Goal: Communication & Community: Answer question/provide support

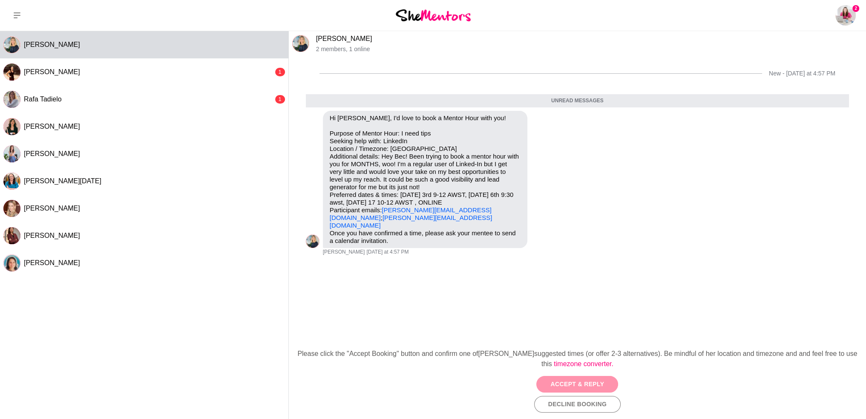
click at [581, 383] on button "Accept & Reply" at bounding box center [577, 384] width 82 height 17
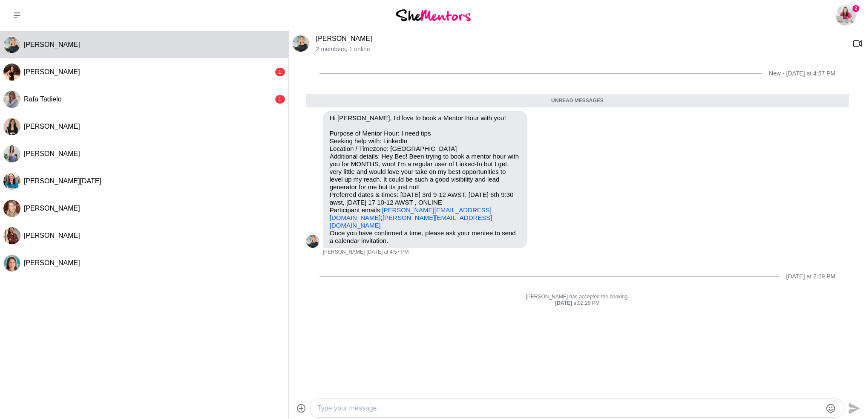
click at [359, 408] on textarea "Type your message" at bounding box center [569, 408] width 504 height 10
type textarea "Hi [PERSON_NAME],"
type textarea "I'd love to chat with you this month."
type textarea "I"
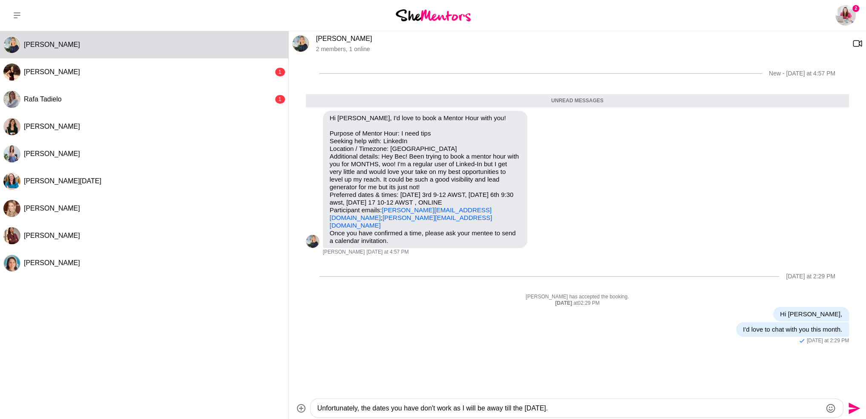
type textarea "Unfortunately, the dates you have don't work as I will be away till the [DATE]."
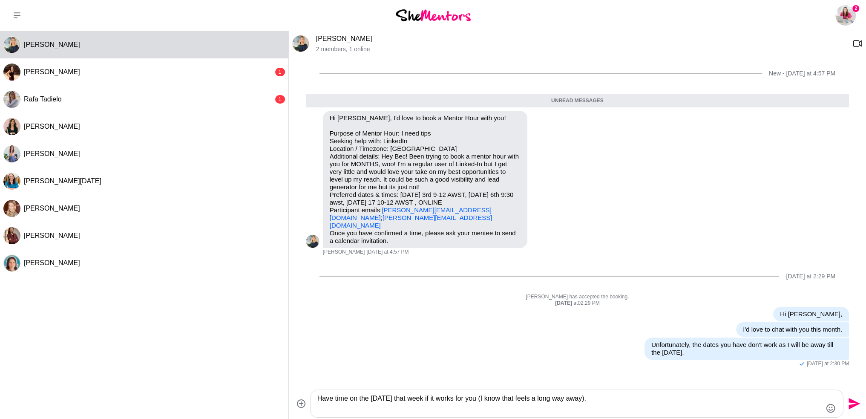
type textarea "Have time on the [DATE] that week if it works for you (I know that feels a long…"
click at [852, 403] on icon "Send" at bounding box center [853, 403] width 14 height 14
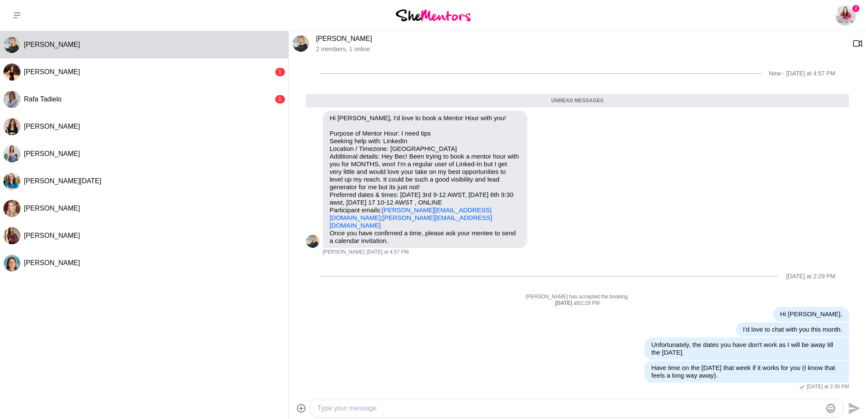
click at [349, 408] on textarea "Type your message" at bounding box center [569, 408] width 504 height 10
type textarea "my email is [PERSON_NAME][EMAIL_ADDRESS][DOMAIN_NAME]"
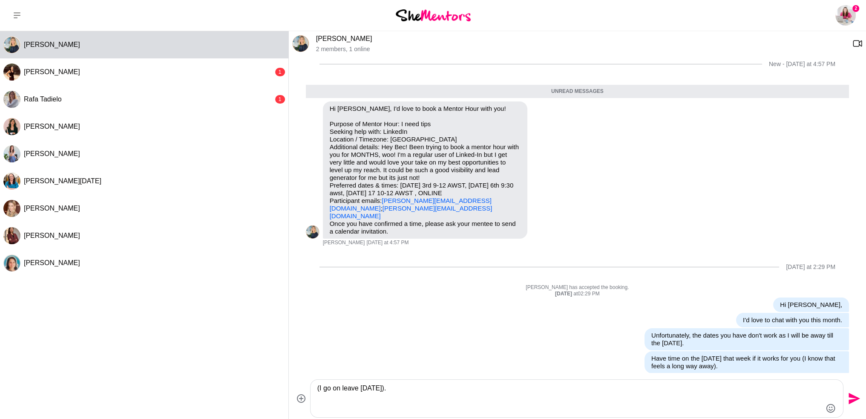
type textarea "(I go on leave [DATE])."
